Goal: Information Seeking & Learning: Learn about a topic

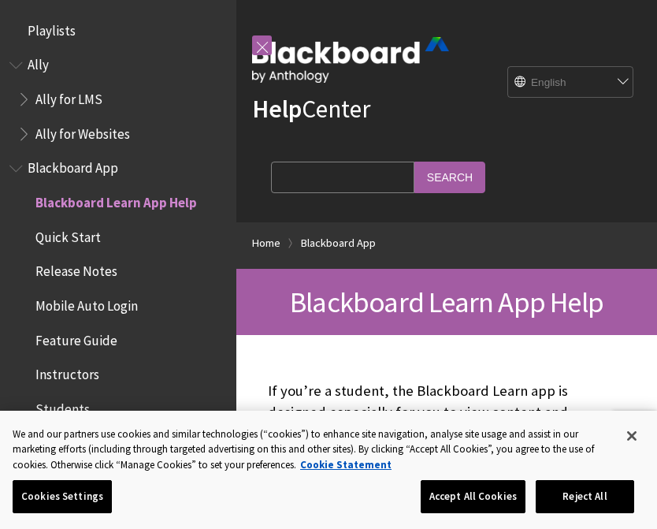
scroll to position [163, 0]
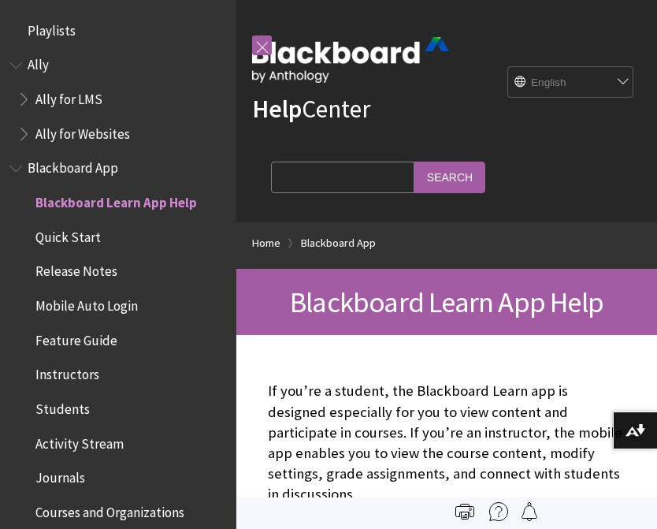
scroll to position [163, 0]
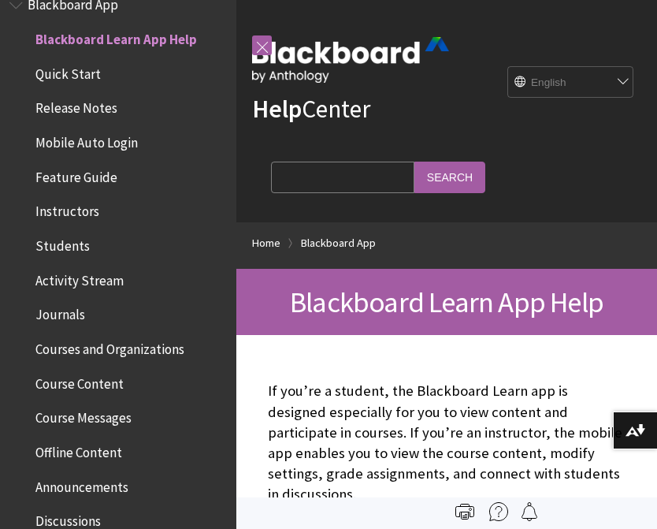
click at [583, 79] on select "English عربية Català Cymraeg Deutsch Español Suomi Français עברית Italiano 日本語 …" at bounding box center [571, 83] width 126 height 32
select select "/ar-sa/Blackboard_App"
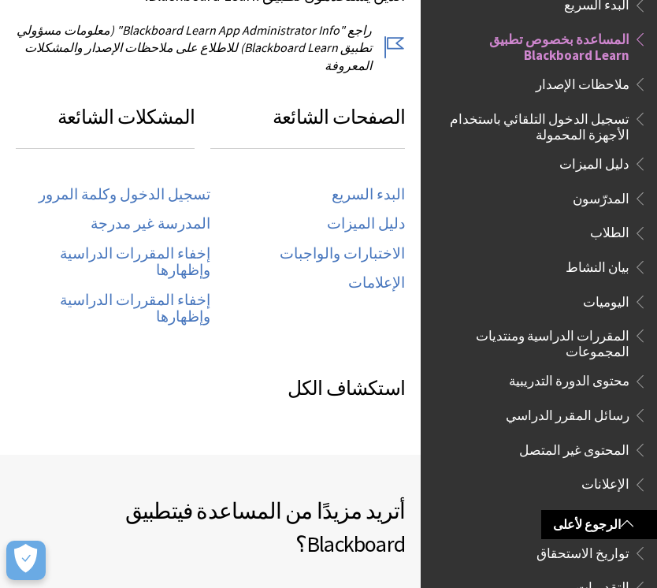
scroll to position [811, 0]
click at [205, 186] on link "تسجيل الدخول وكلمة المرور" at bounding box center [125, 195] width 172 height 18
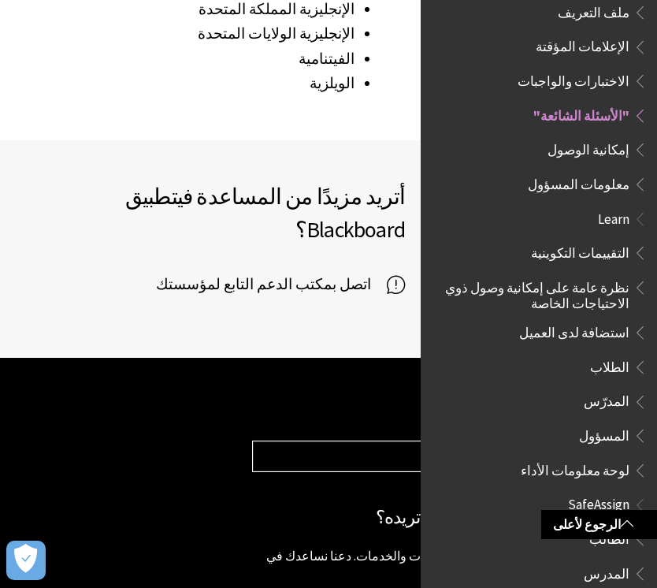
scroll to position [2685, 0]
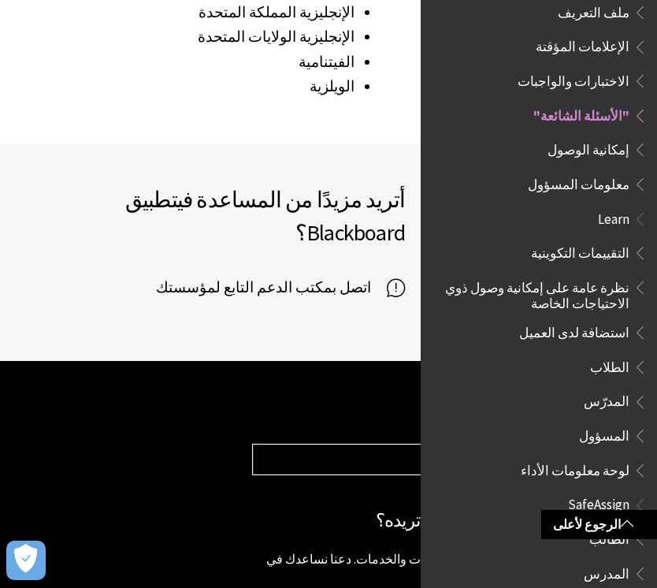
click at [624, 526] on span "الطالب" at bounding box center [610, 536] width 40 height 21
click at [631, 526] on span "Book outline for Blackboard SafeAssign" at bounding box center [638, 536] width 17 height 20
click at [630, 526] on span "Book outline for Blackboard SafeAssign" at bounding box center [638, 536] width 17 height 20
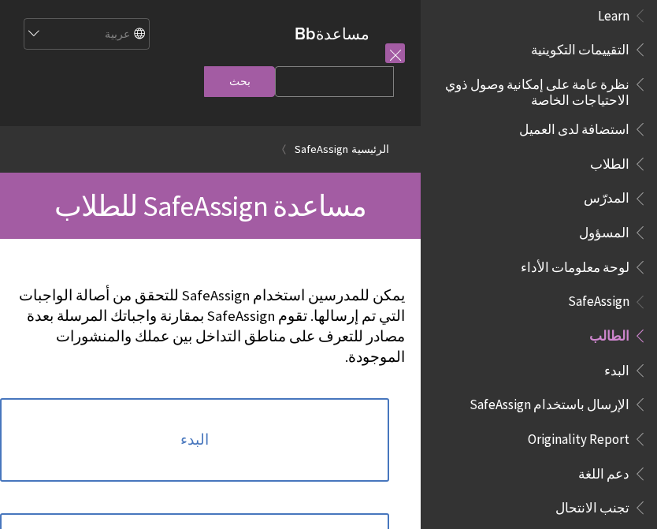
click at [388, 61] on link at bounding box center [395, 53] width 20 height 20
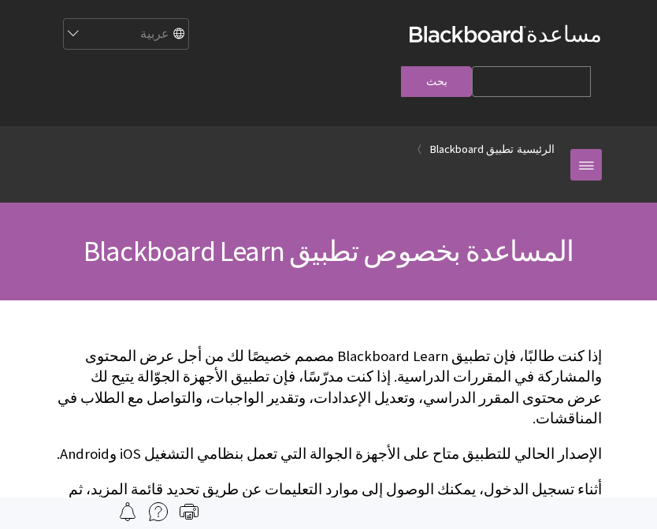
scroll to position [163, 0]
